Goal: Find specific page/section: Find specific page/section

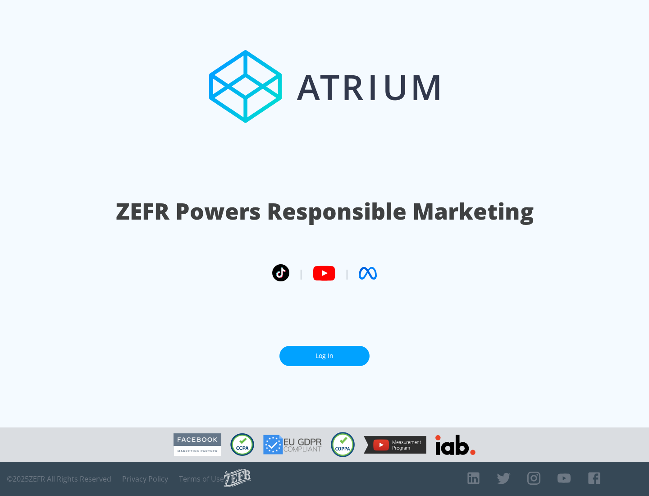
click at [325, 352] on link "Log In" at bounding box center [325, 356] width 90 height 20
